Goal: Task Accomplishment & Management: Manage account settings

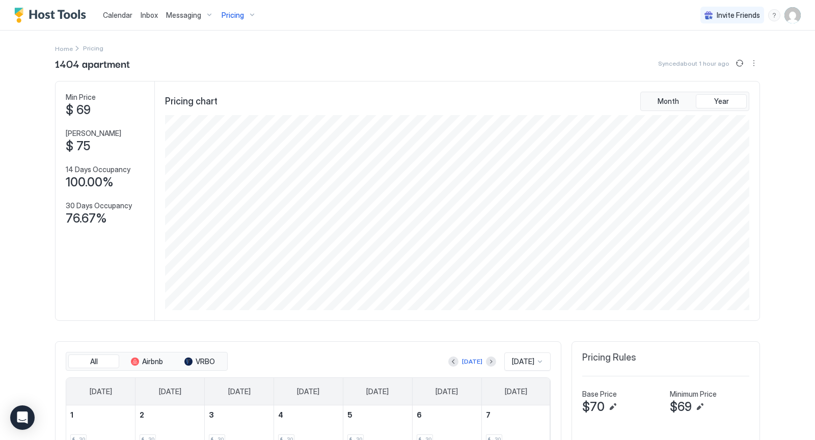
scroll to position [195, 587]
click at [123, 12] on span "Calendar" at bounding box center [118, 15] width 30 height 9
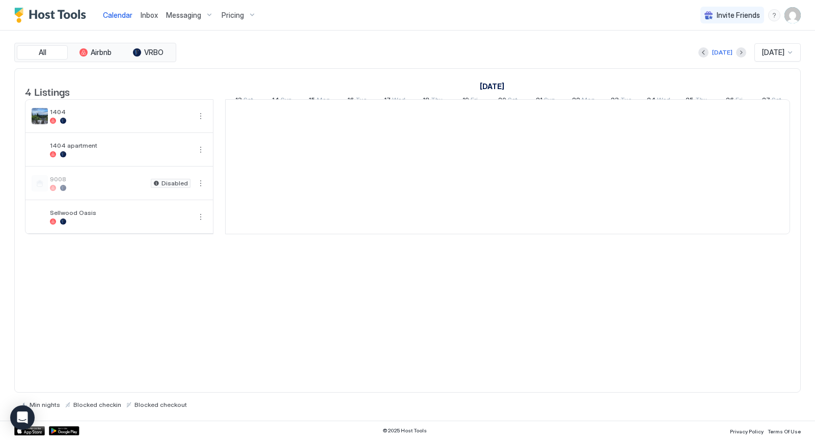
scroll to position [0, 566]
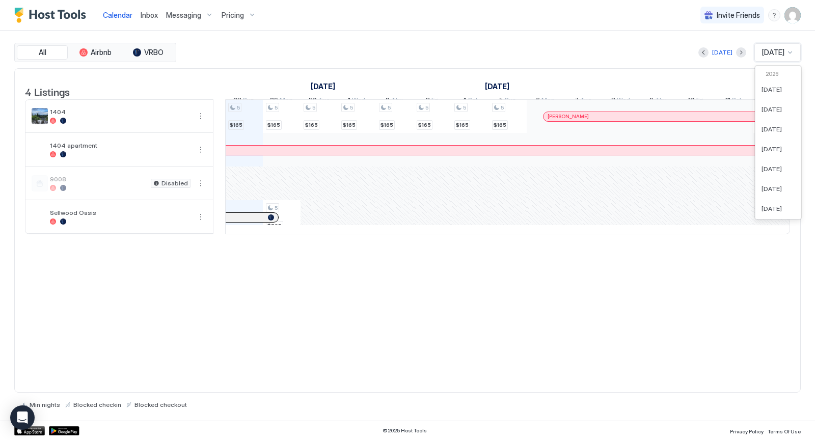
click at [790, 53] on div at bounding box center [790, 52] width 8 height 8
click at [772, 180] on span "[DATE]" at bounding box center [772, 183] width 20 height 8
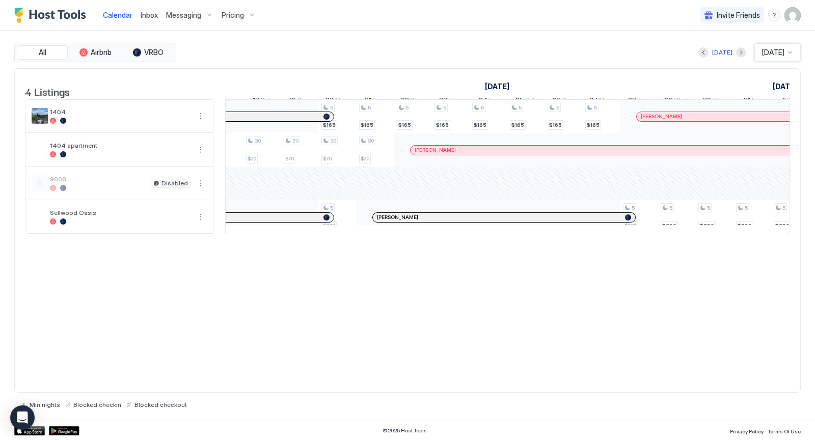
scroll to position [1, 1138]
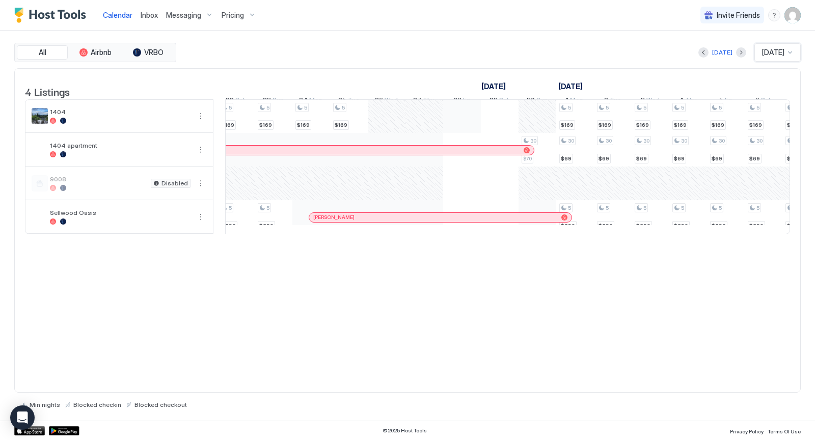
click at [475, 128] on div at bounding box center [462, 116] width 38 height 33
click at [470, 114] on div at bounding box center [462, 116] width 38 height 33
click at [486, 131] on div at bounding box center [500, 116] width 38 height 33
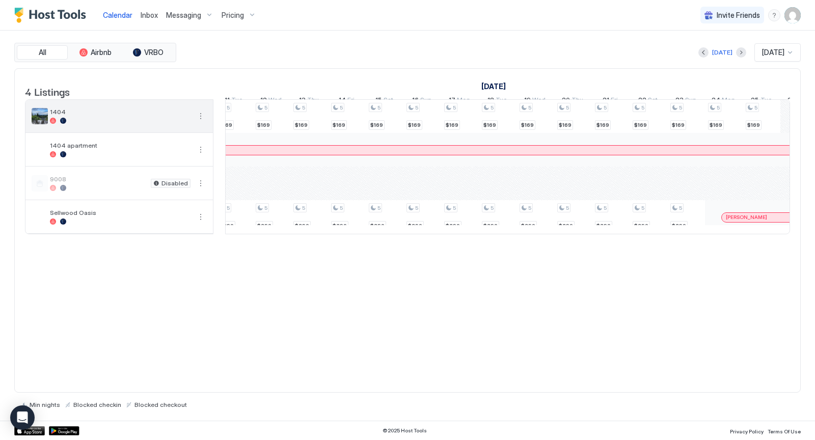
click at [111, 116] on span "1404" at bounding box center [120, 112] width 141 height 8
click at [796, 15] on img "User profile" at bounding box center [792, 15] width 16 height 16
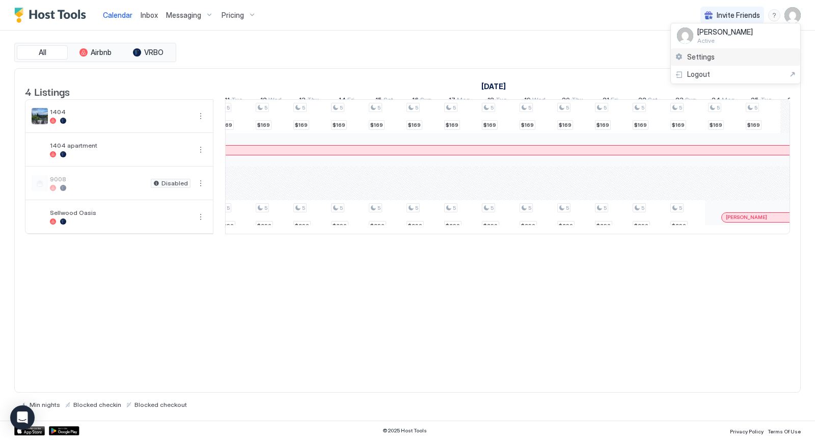
click at [699, 55] on span "Settings" at bounding box center [701, 56] width 28 height 9
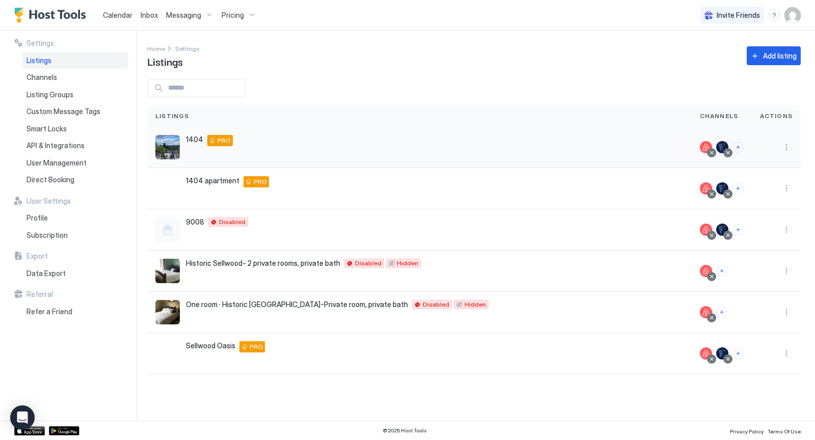
click at [502, 141] on div "[GEOGRAPHIC_DATA][STREET_ADDRESS] PRO" at bounding box center [419, 147] width 528 height 24
click at [786, 148] on button "More options" at bounding box center [786, 147] width 12 height 12
click at [755, 177] on span "Pricing" at bounding box center [751, 178] width 20 height 8
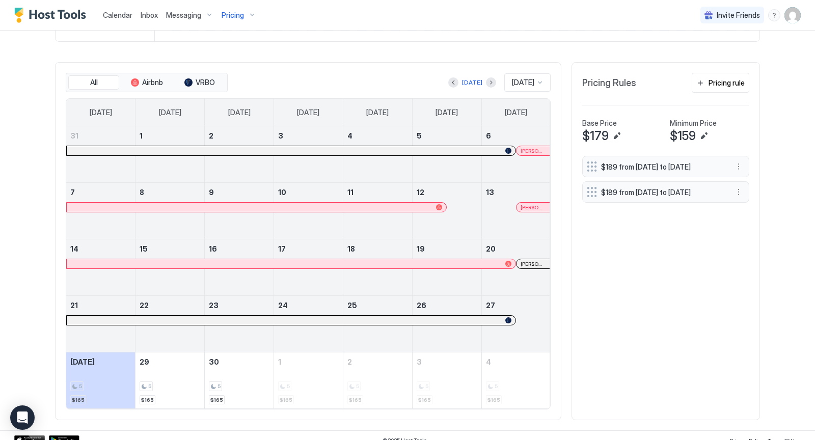
click at [540, 80] on div at bounding box center [540, 82] width 8 height 8
click at [524, 182] on span "[DATE]" at bounding box center [521, 184] width 20 height 8
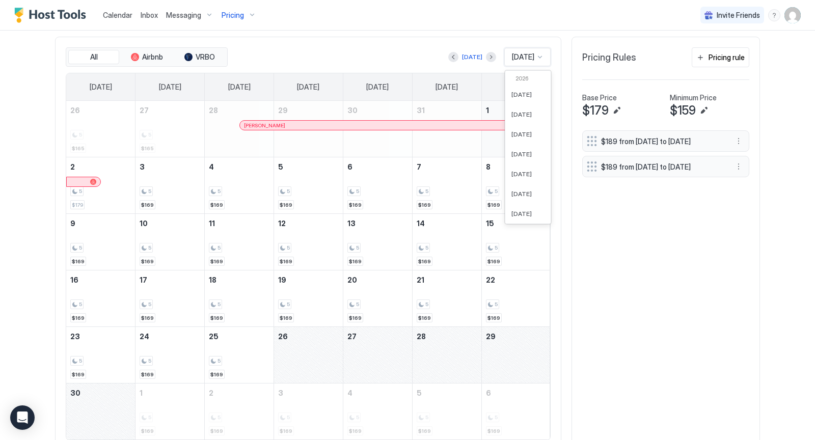
click at [540, 58] on div at bounding box center [540, 57] width 8 height 8
click at [519, 175] on span "[DATE]" at bounding box center [521, 179] width 20 height 8
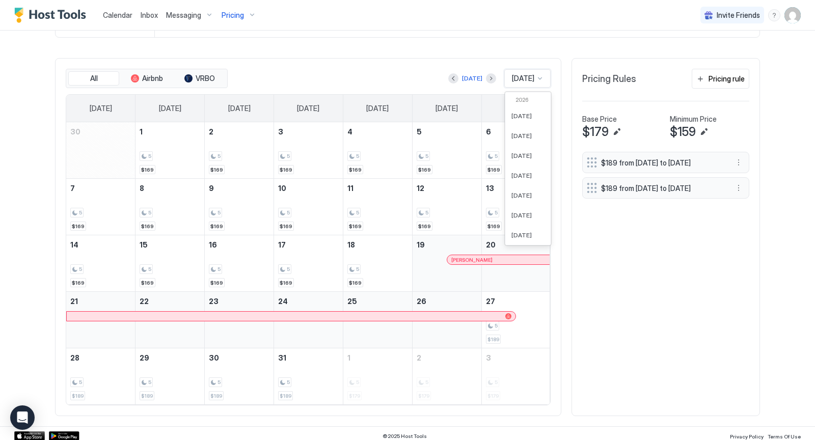
click at [541, 76] on div at bounding box center [540, 78] width 8 height 8
click at [526, 207] on span "[DATE]" at bounding box center [521, 209] width 20 height 8
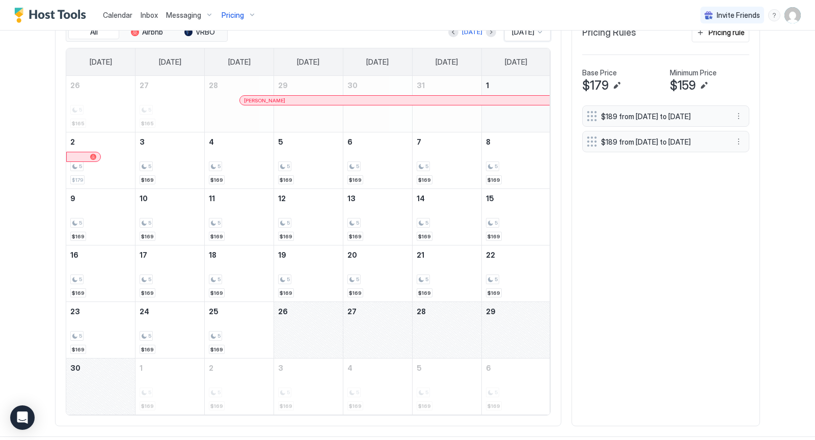
scroll to position [338, 0]
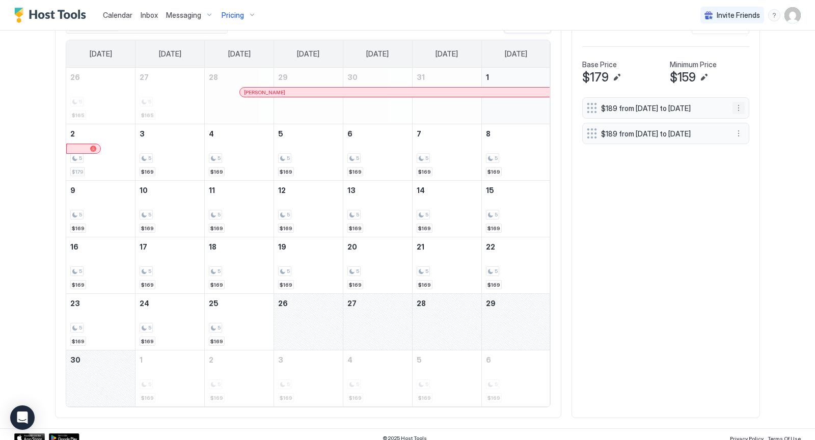
click at [738, 108] on button "More options" at bounding box center [738, 108] width 12 height 12
click at [764, 156] on span "Delete" at bounding box center [758, 156] width 19 height 8
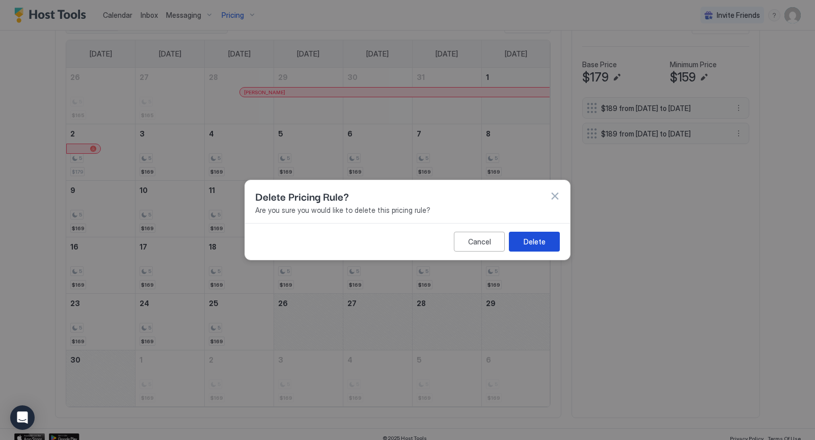
click at [531, 239] on div "Delete" at bounding box center [535, 241] width 22 height 11
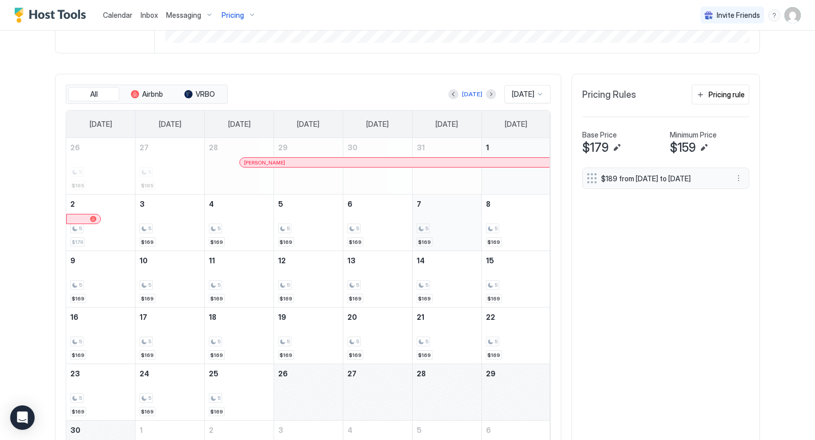
scroll to position [271, 0]
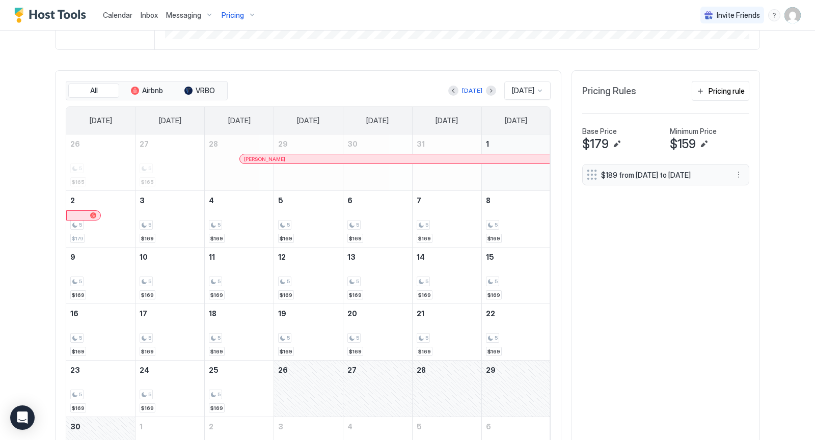
click at [539, 90] on div at bounding box center [540, 91] width 8 height 8
click at [526, 219] on span "[DATE]" at bounding box center [521, 221] width 20 height 8
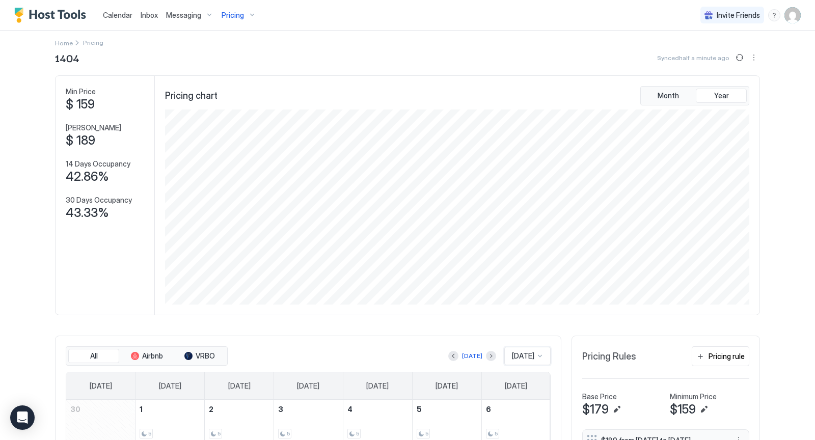
scroll to position [0, 0]
